Goal: Task Accomplishment & Management: Use online tool/utility

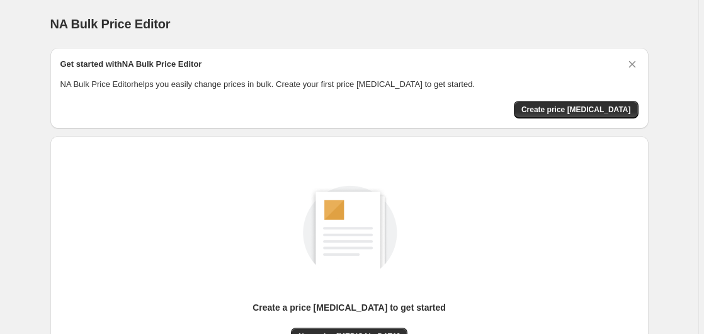
scroll to position [138, 0]
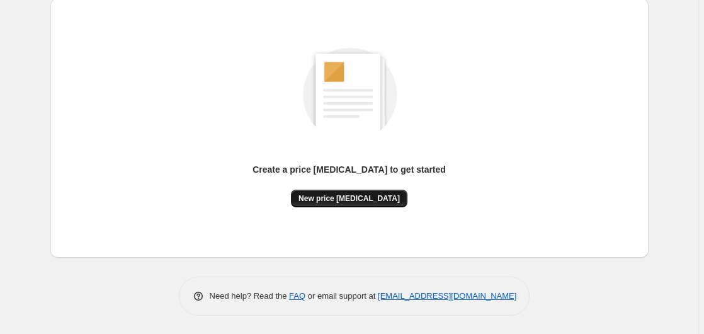
click at [333, 197] on span "New price [MEDICAL_DATA]" at bounding box center [349, 198] width 101 height 10
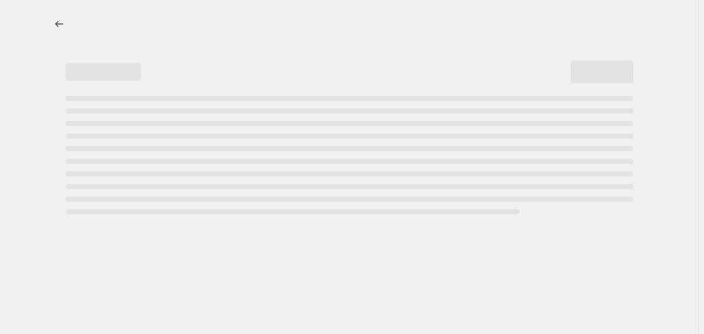
select select "percentage"
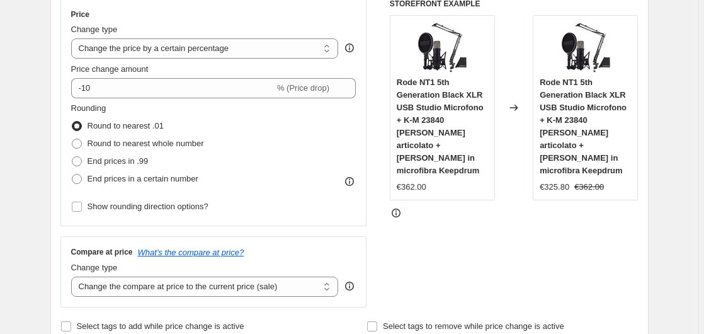
scroll to position [193, 0]
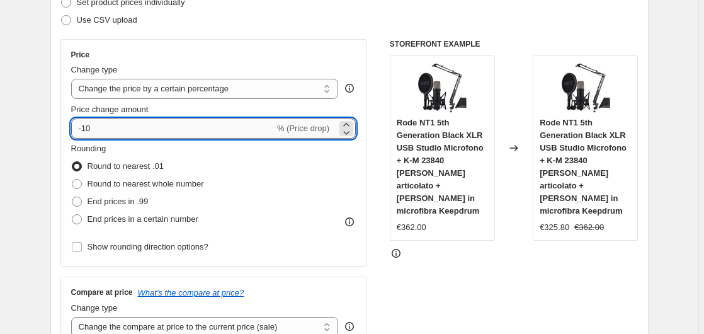
click at [130, 132] on input "-10" at bounding box center [172, 128] width 203 height 20
type input "-1"
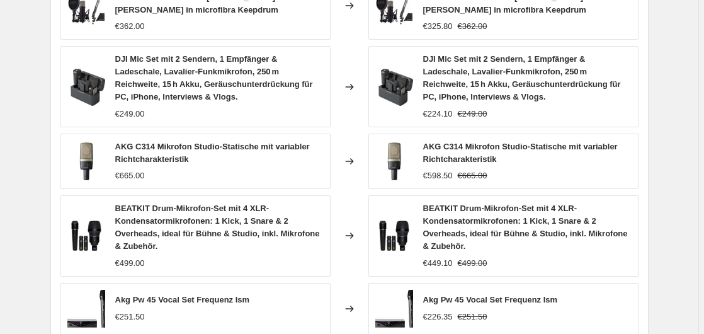
scroll to position [1005, 0]
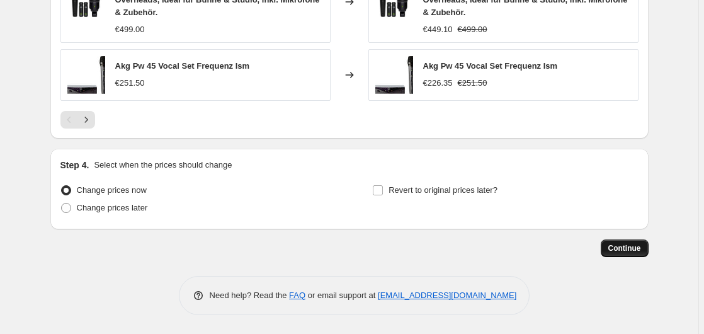
type input "-35"
click at [644, 247] on button "Continue" at bounding box center [625, 248] width 48 height 18
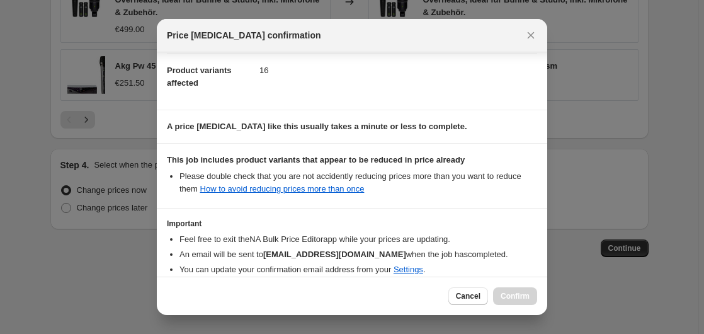
scroll to position [199, 0]
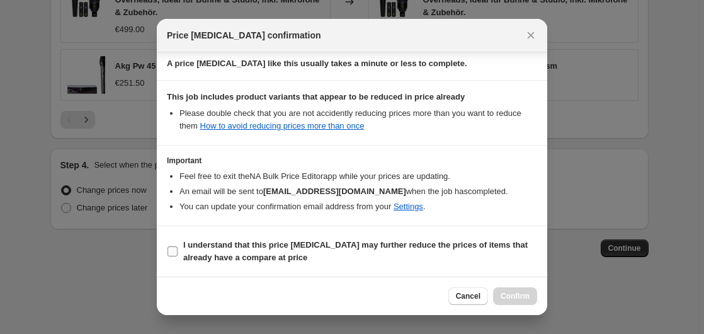
click at [238, 253] on b "I understand that this price [MEDICAL_DATA] may further reduce the prices of it…" at bounding box center [355, 251] width 344 height 22
click at [178, 253] on input "I understand that this price [MEDICAL_DATA] may further reduce the prices of it…" at bounding box center [173, 251] width 10 height 10
checkbox input "true"
drag, startPoint x: 513, startPoint y: 299, endPoint x: 505, endPoint y: 285, distance: 16.1
click at [513, 298] on span "Confirm" at bounding box center [515, 296] width 29 height 10
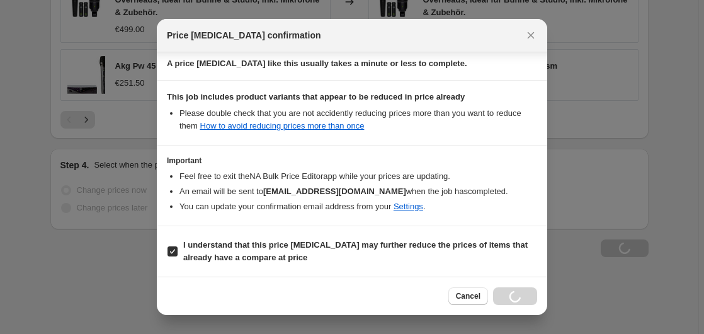
scroll to position [0, 0]
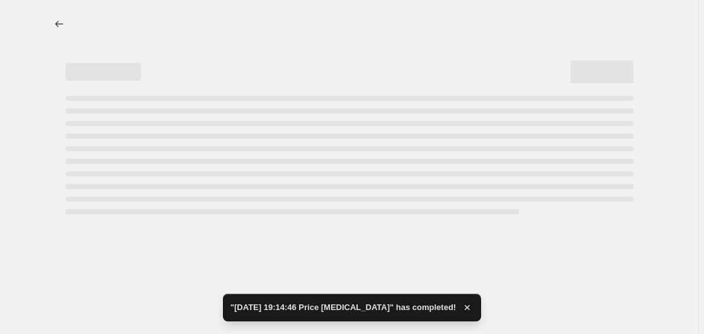
select select "percentage"
